Goal: Check status: Check status

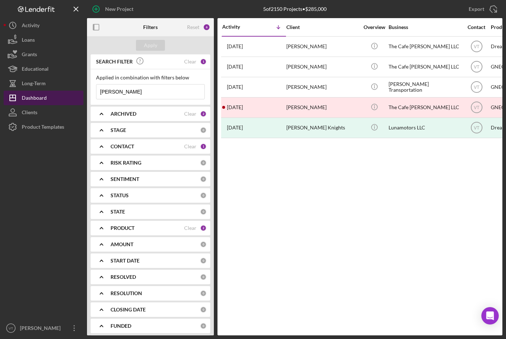
drag, startPoint x: 116, startPoint y: 93, endPoint x: 9, endPoint y: 103, distance: 107.1
click at [16, 103] on div "New Project 5 of 2150 Projects • $285,000 [PERSON_NAME] Export Icon/Export Filt…" at bounding box center [253, 167] width 499 height 335
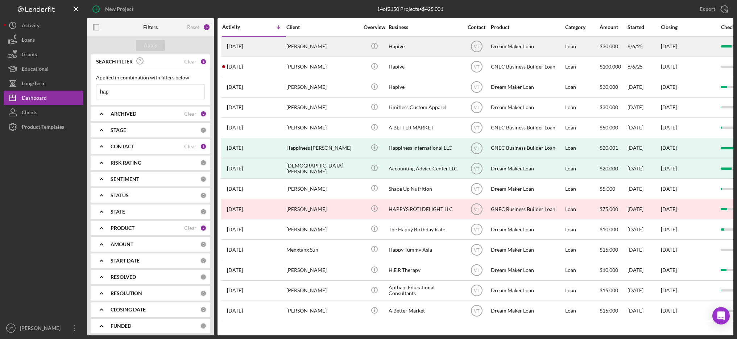
type input "hap"
click at [301, 45] on div "[PERSON_NAME]" at bounding box center [323, 46] width 73 height 19
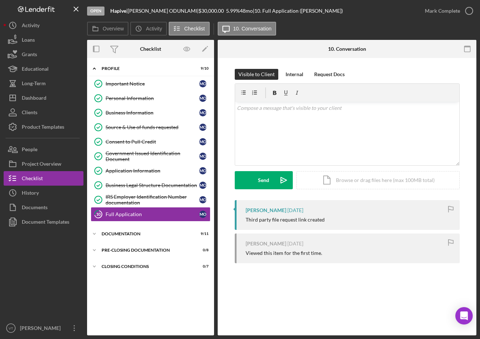
click at [355, 261] on div "10 Full Application Visible to Client Internal Request Docs v Color teal Color …" at bounding box center [347, 196] width 259 height 277
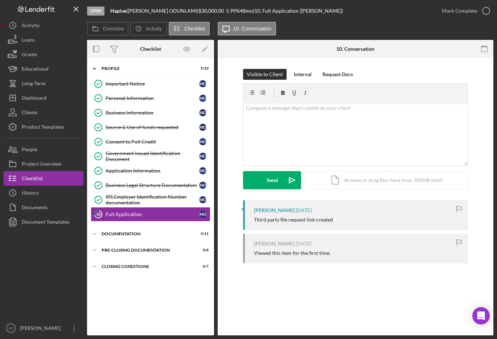
click at [324, 261] on div "10 Full Application Visible to Client Internal Request Docs v Color teal Color …" at bounding box center [356, 196] width 276 height 277
click at [119, 236] on div "Icon/Expander Documentation 9 / 11" at bounding box center [150, 234] width 127 height 15
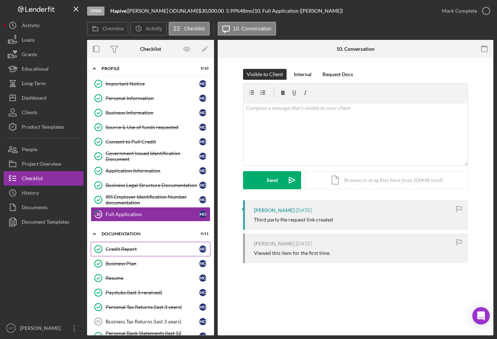
click at [118, 248] on div "Credit Report" at bounding box center [153, 249] width 94 height 6
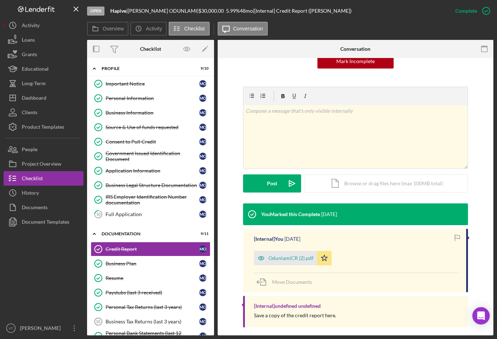
scroll to position [88, 0]
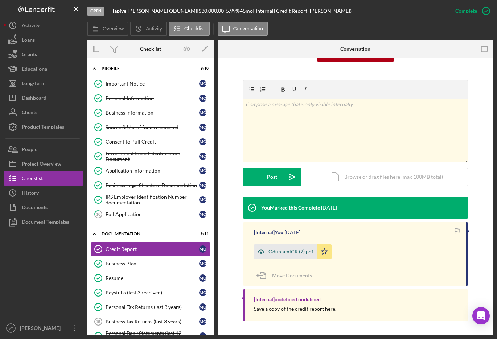
click at [289, 252] on div "OdunlamiCR (2).pdf" at bounding box center [290, 252] width 45 height 6
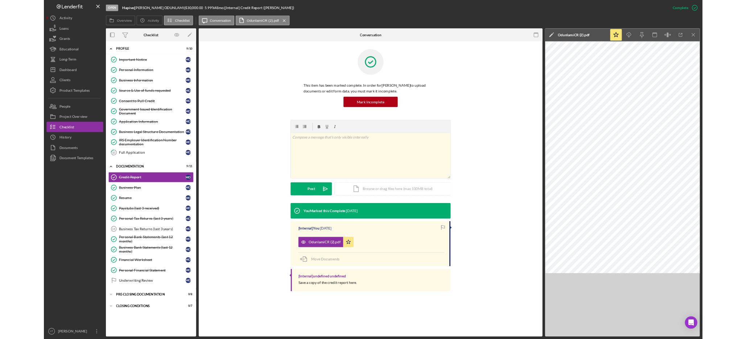
scroll to position [0, 0]
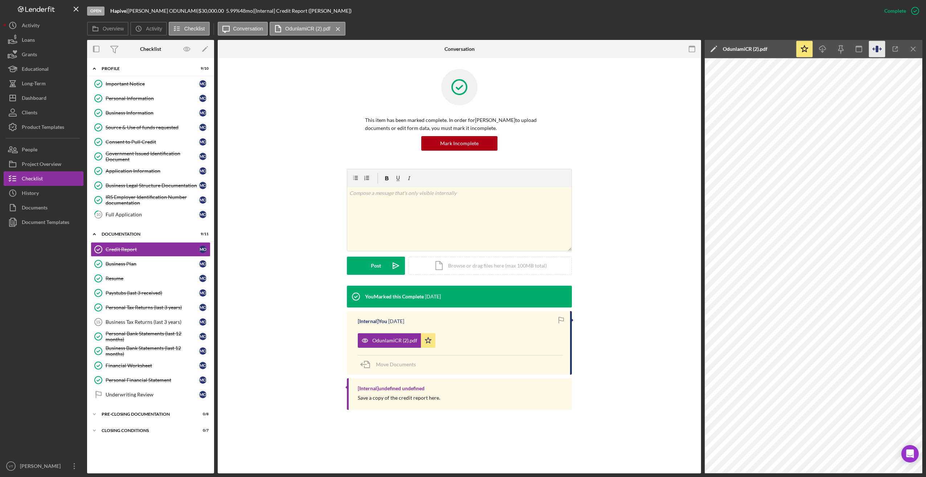
click at [355, 48] on icon "button" at bounding box center [876, 49] width 3 height 7
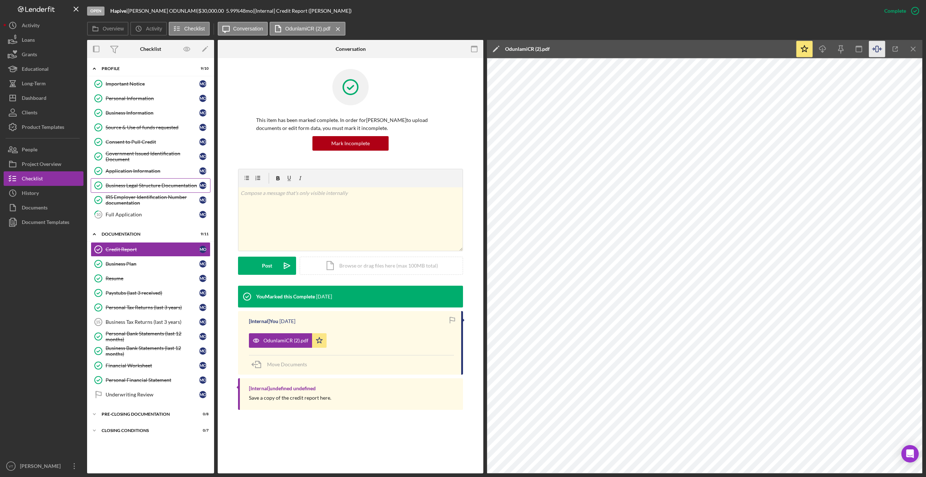
click at [143, 181] on link "Business Legal Structure Documentation Business Legal Structure Documentation M…" at bounding box center [151, 185] width 120 height 15
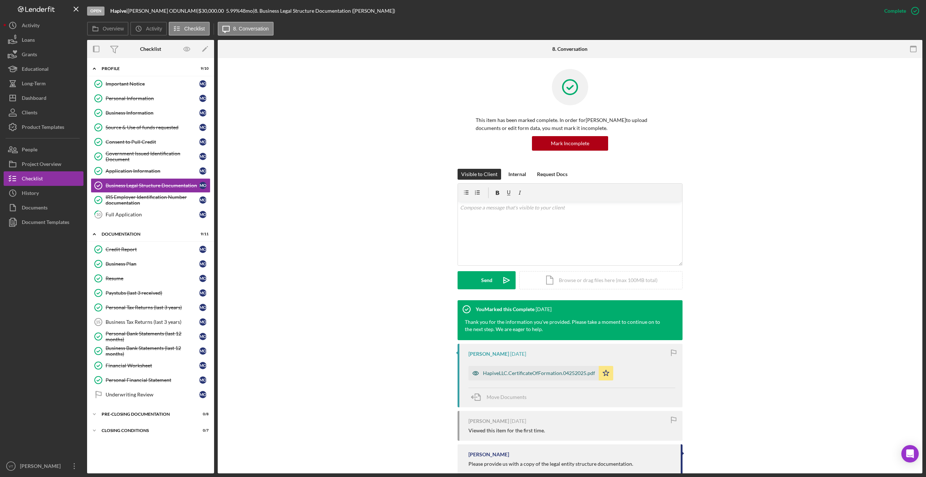
click at [355, 261] on div "HapiveLLC.CertificateOfFormation.04252025.pdf" at bounding box center [533, 373] width 130 height 15
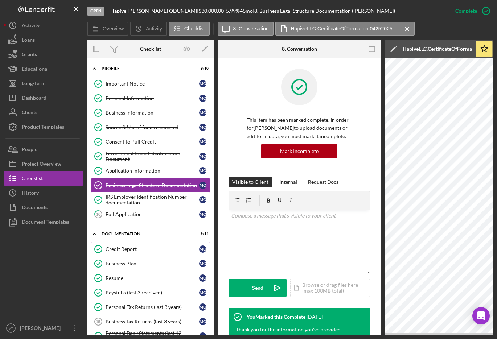
click at [116, 252] on link "Credit Report Credit Report M O" at bounding box center [151, 249] width 120 height 15
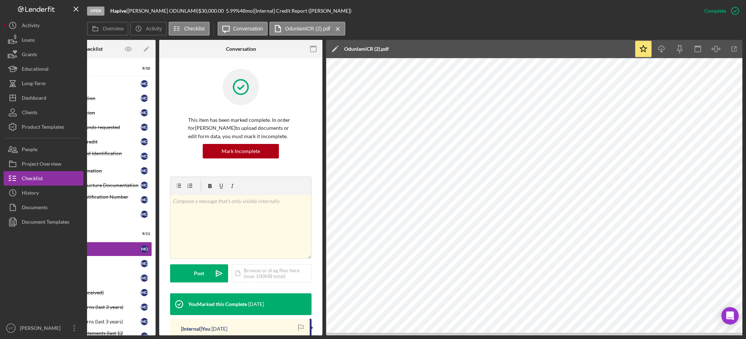
scroll to position [0, 59]
